Goal: Information Seeking & Learning: Understand process/instructions

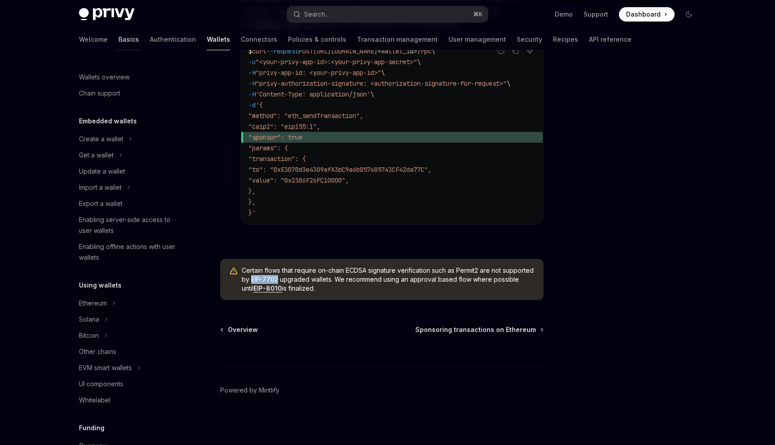
click at [118, 43] on link "Basics" at bounding box center [128, 40] width 21 height 22
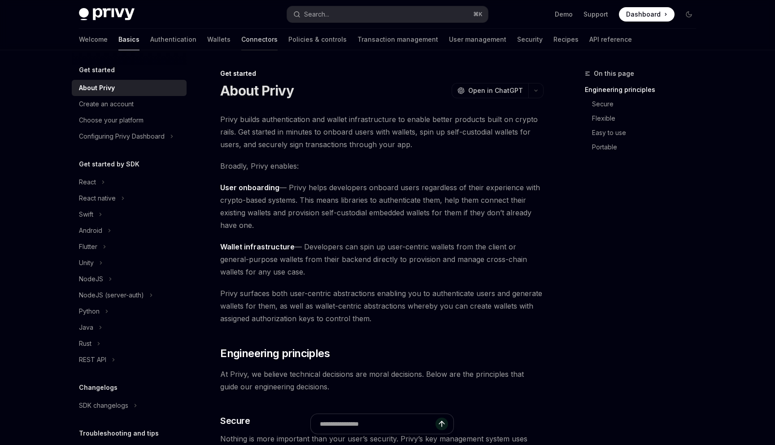
click at [241, 41] on link "Connectors" at bounding box center [259, 40] width 36 height 22
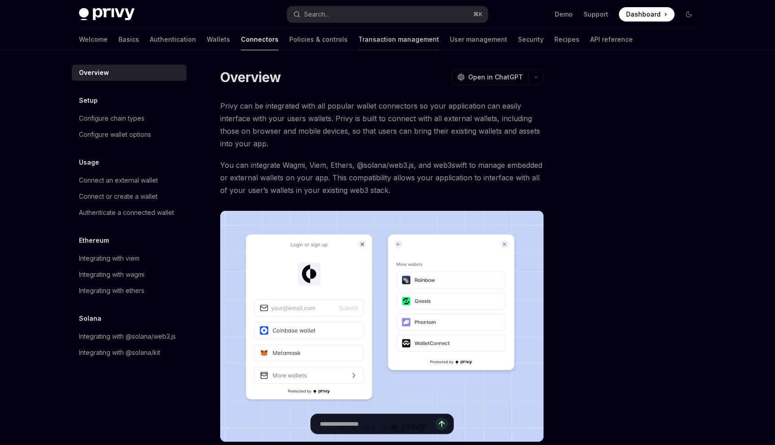
click at [358, 44] on link "Transaction management" at bounding box center [398, 40] width 81 height 22
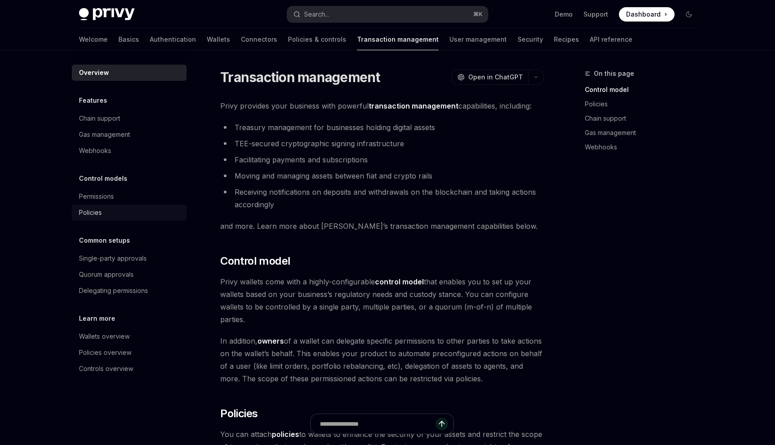
scroll to position [16, 0]
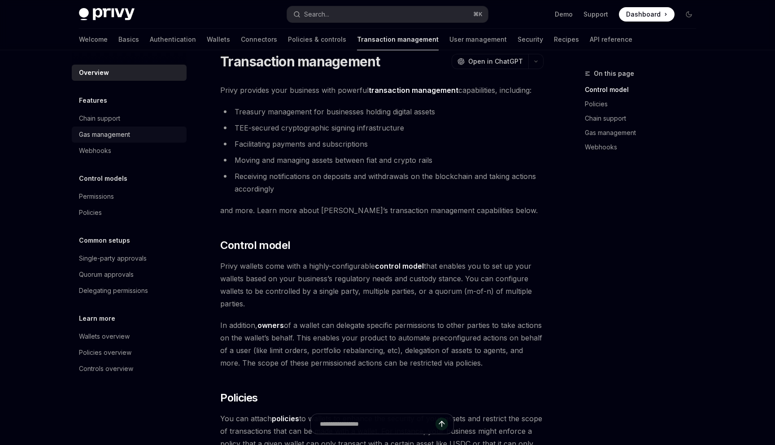
click at [113, 137] on div "Gas management" at bounding box center [104, 134] width 51 height 11
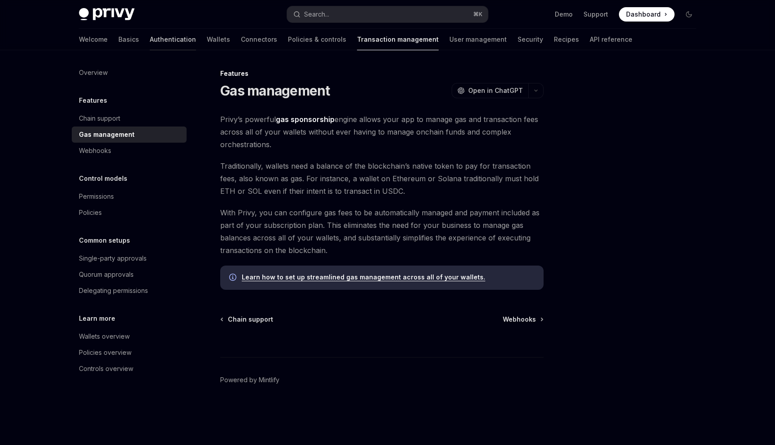
click at [150, 43] on link "Authentication" at bounding box center [173, 40] width 46 height 22
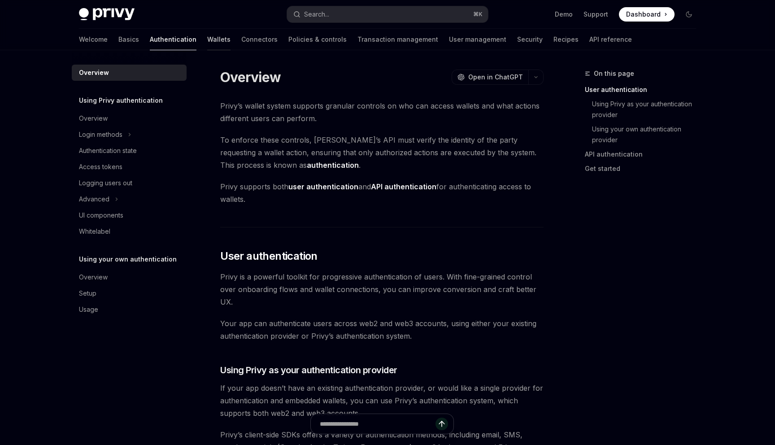
click at [207, 42] on link "Wallets" at bounding box center [218, 40] width 23 height 22
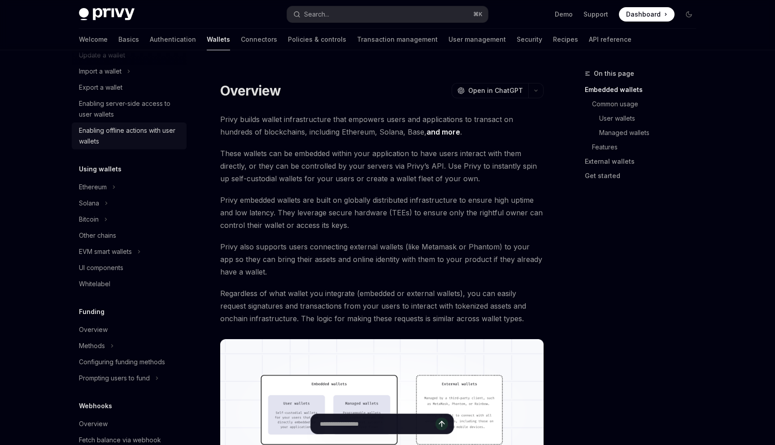
scroll to position [325, 0]
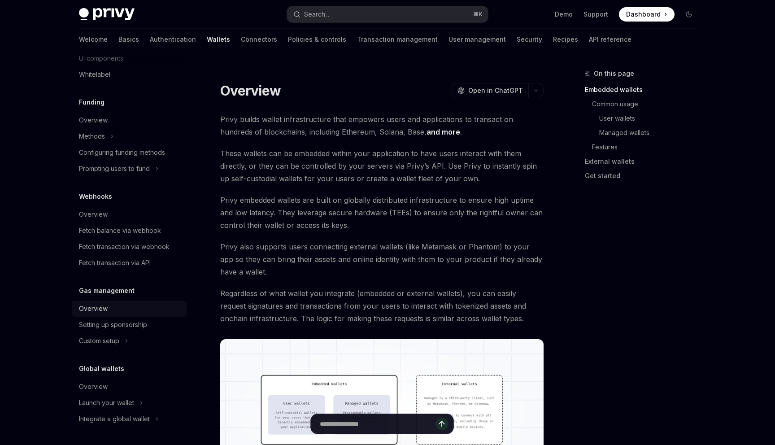
click at [98, 309] on div "Overview" at bounding box center [93, 308] width 29 height 11
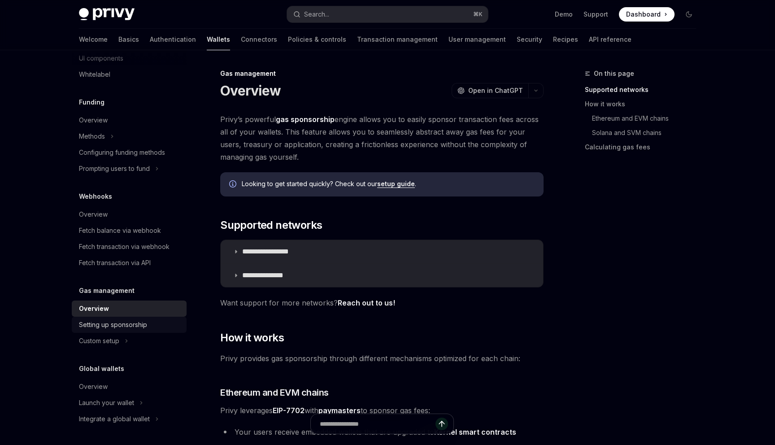
click at [105, 326] on div "Setting up sponsorship" at bounding box center [113, 324] width 68 height 11
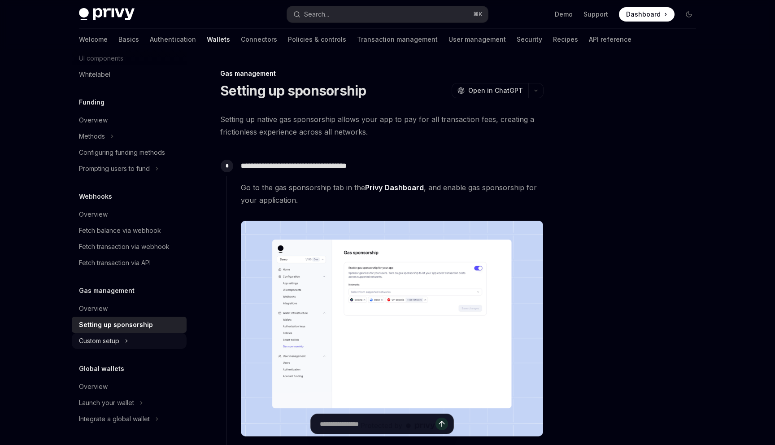
click at [104, 345] on div "Custom setup" at bounding box center [99, 340] width 40 height 11
type textarea "*"
